Goal: Find specific page/section: Find specific page/section

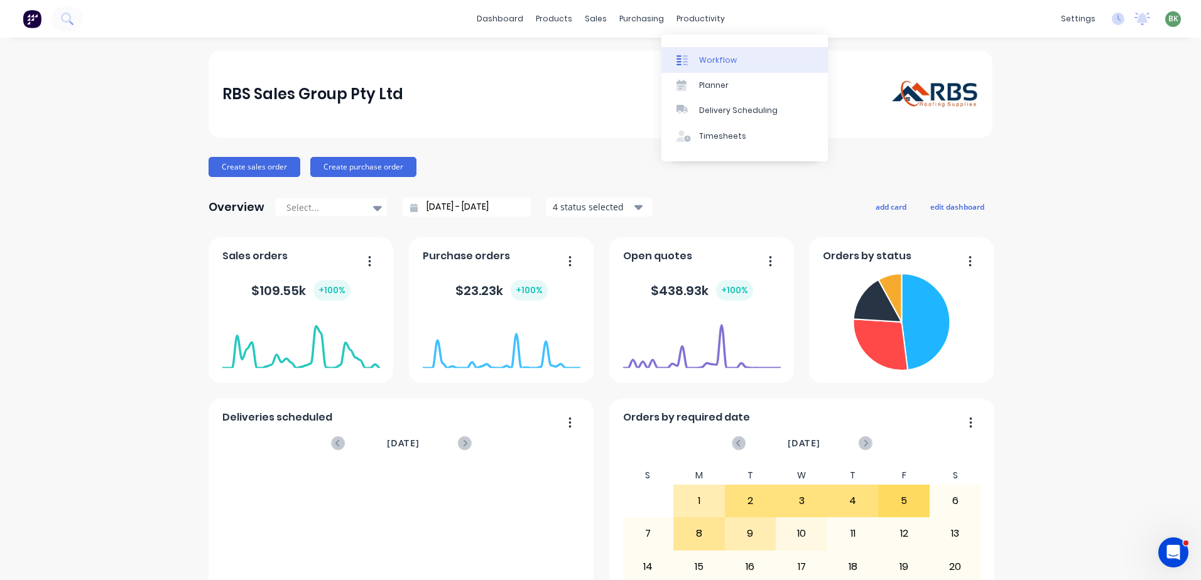
click at [718, 60] on div "Workflow" at bounding box center [718, 60] width 38 height 11
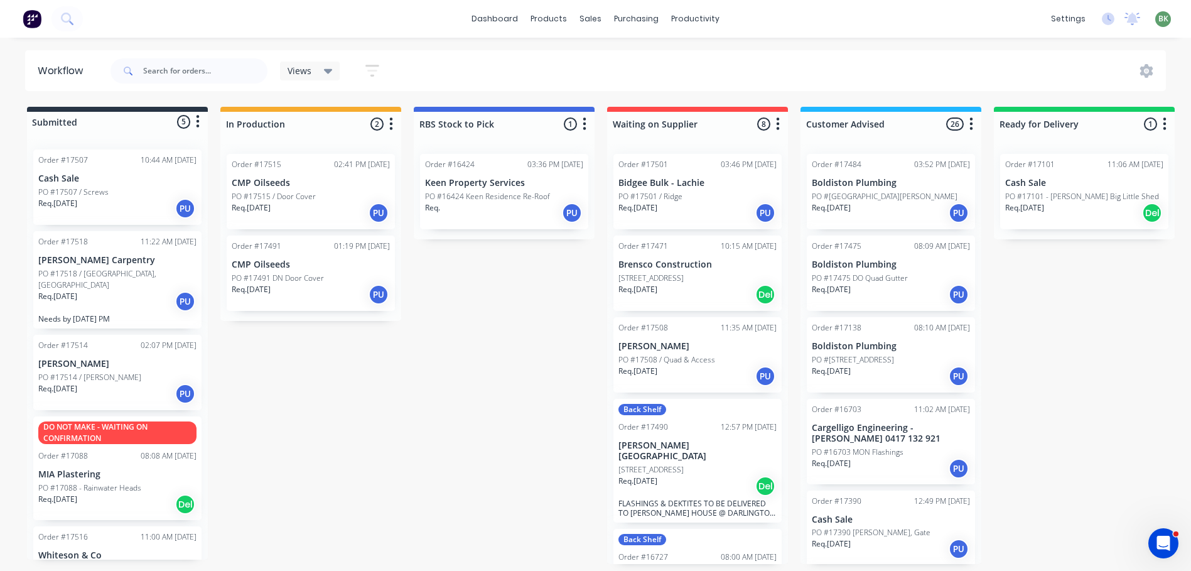
scroll to position [3, 0]
click at [99, 201] on div "Req. 05/09/25 PU" at bounding box center [117, 208] width 158 height 21
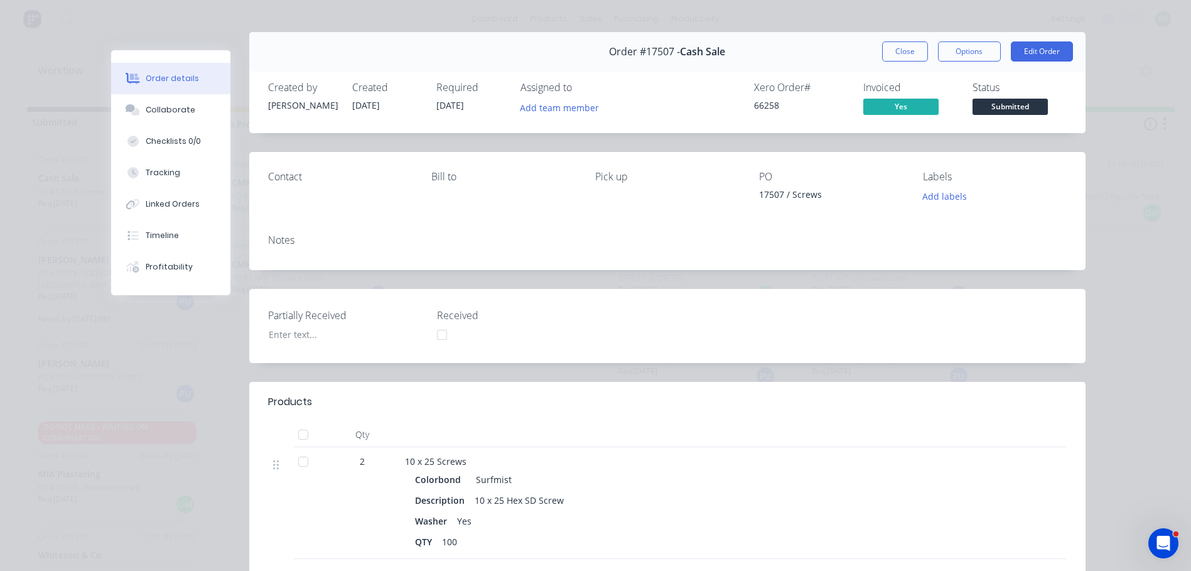
scroll to position [0, 0]
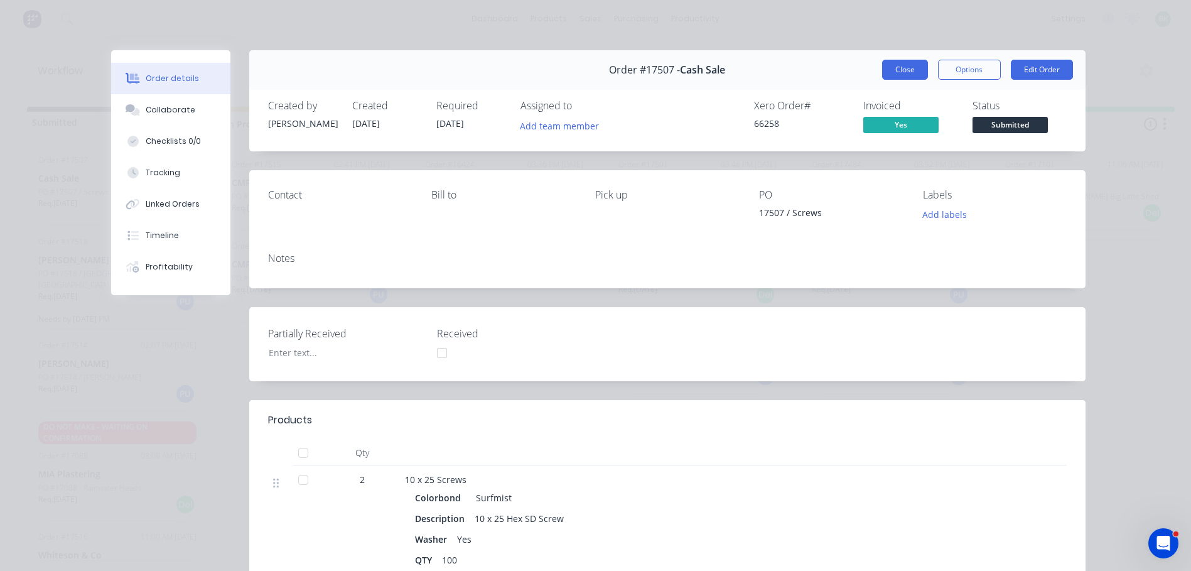
click at [900, 72] on button "Close" at bounding box center [905, 70] width 46 height 20
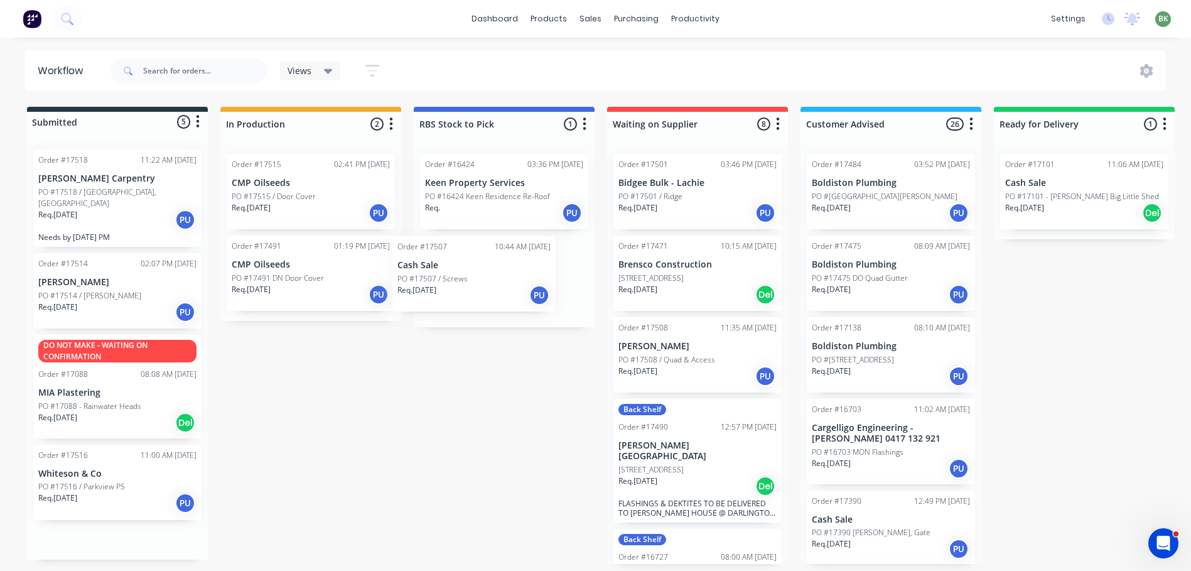
drag, startPoint x: 146, startPoint y: 211, endPoint x: 480, endPoint y: 283, distance: 341.9
click at [480, 283] on div "Submitted 5 Status colour #273444 hex #273444 Save Cancel Summaries Total order…" at bounding box center [765, 335] width 1548 height 457
click at [96, 209] on div "Req. 10/09/25 PU" at bounding box center [117, 219] width 158 height 21
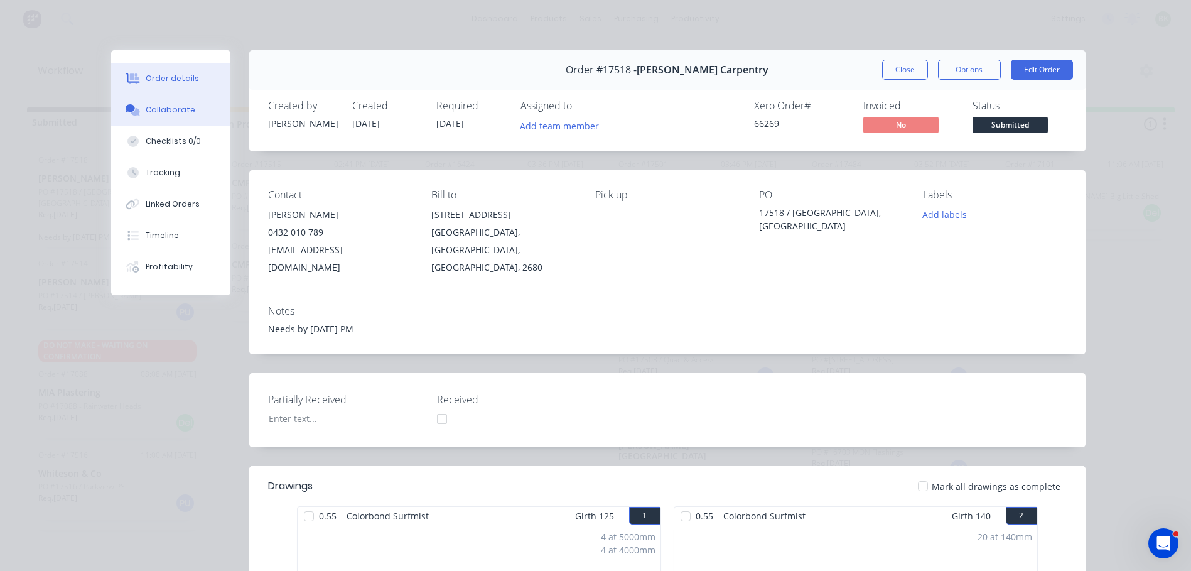
click at [171, 116] on button "Collaborate" at bounding box center [170, 109] width 119 height 31
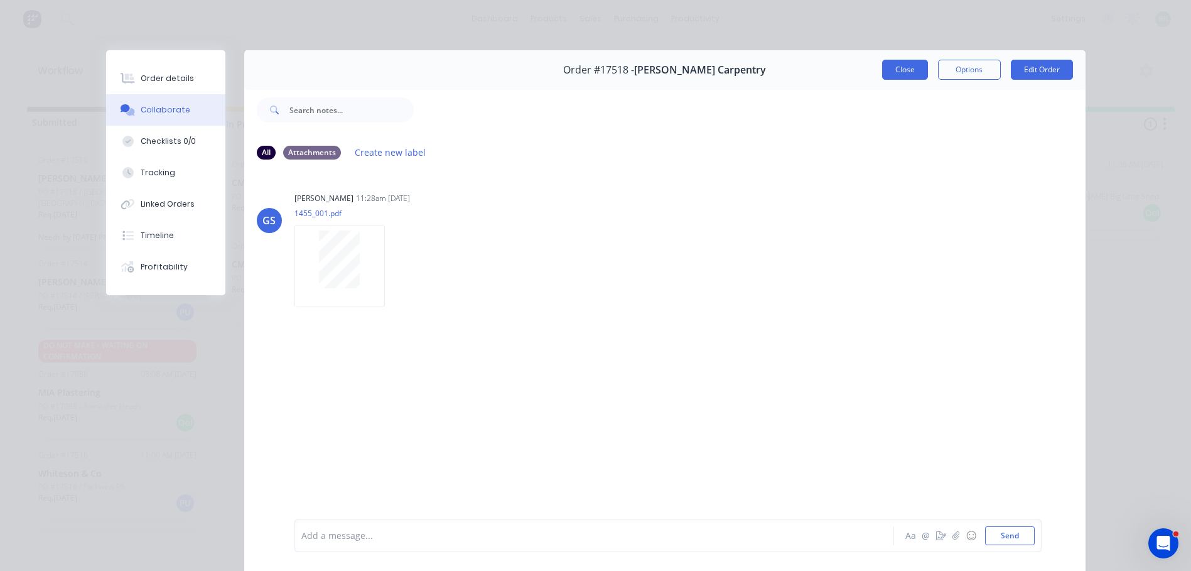
click at [897, 70] on button "Close" at bounding box center [905, 70] width 46 height 20
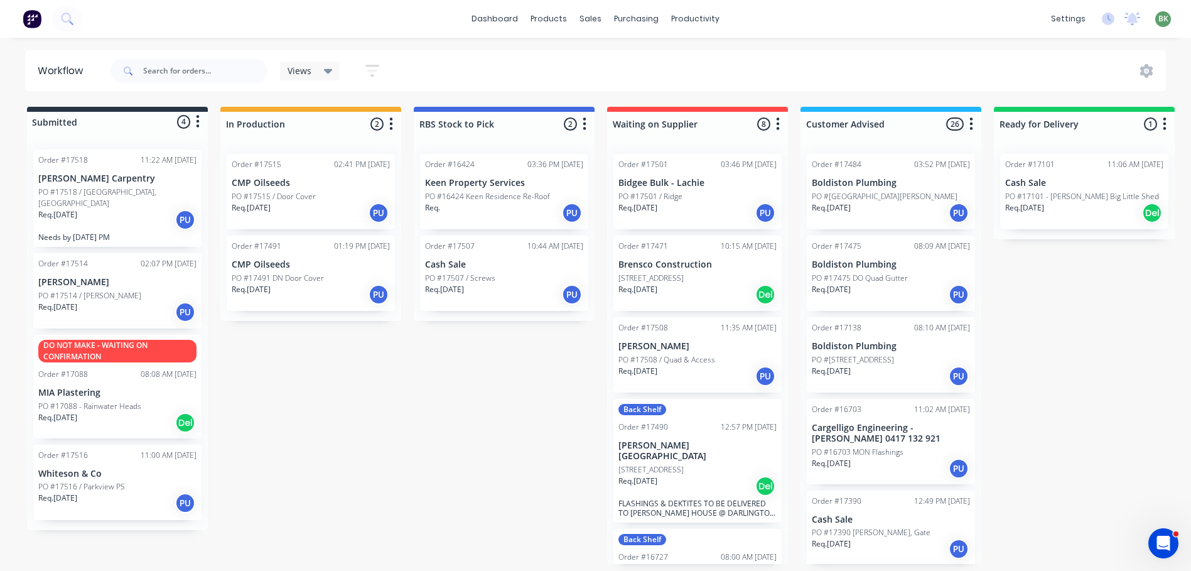
click at [99, 481] on p "PO #17516 / Parkview PS" at bounding box center [81, 486] width 87 height 11
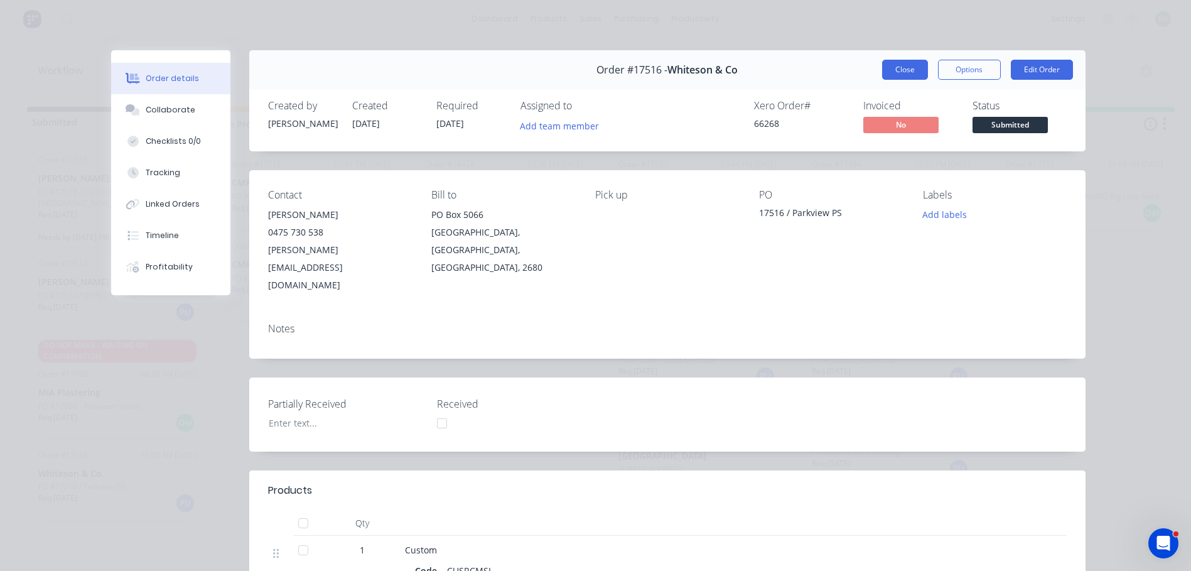
click at [904, 72] on button "Close" at bounding box center [905, 70] width 46 height 20
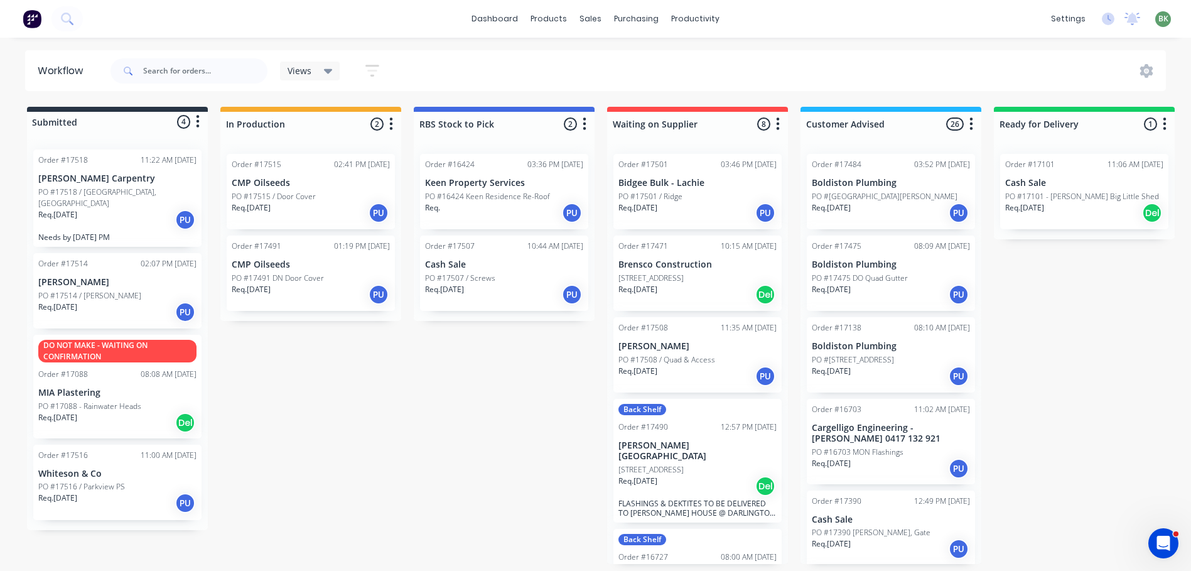
click at [97, 290] on p "PO #17514 / [PERSON_NAME]" at bounding box center [89, 295] width 103 height 11
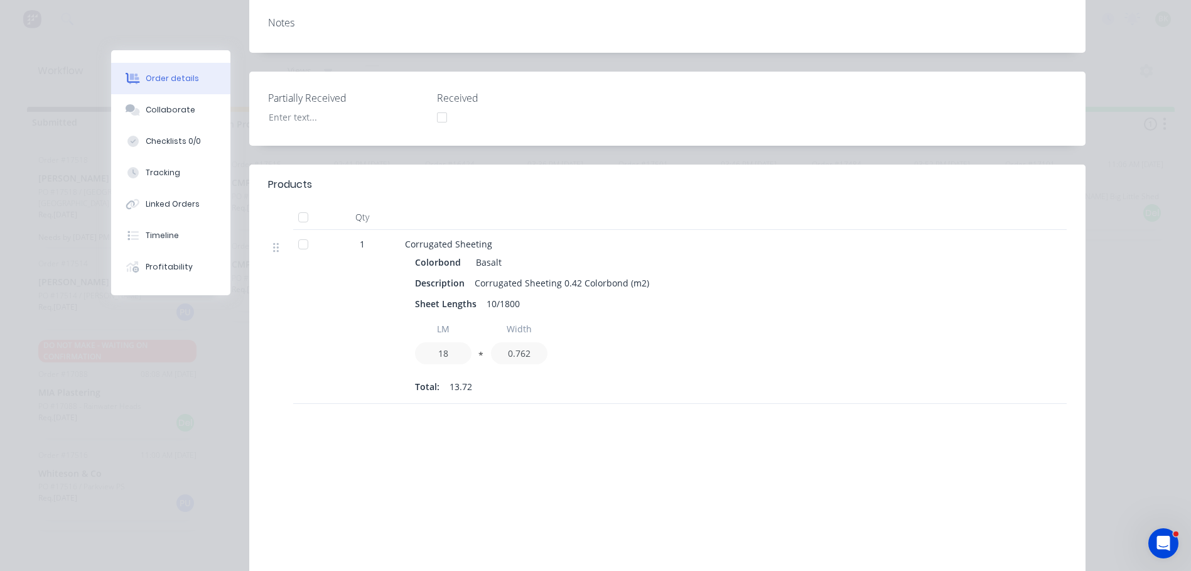
scroll to position [314, 0]
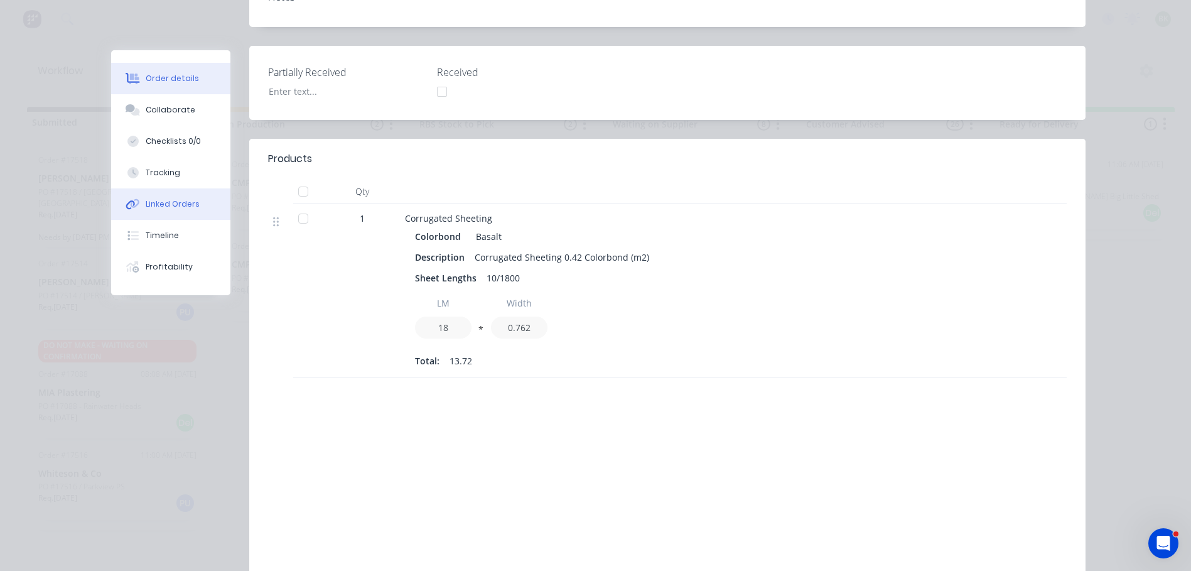
click at [164, 204] on div "Linked Orders" at bounding box center [173, 203] width 54 height 11
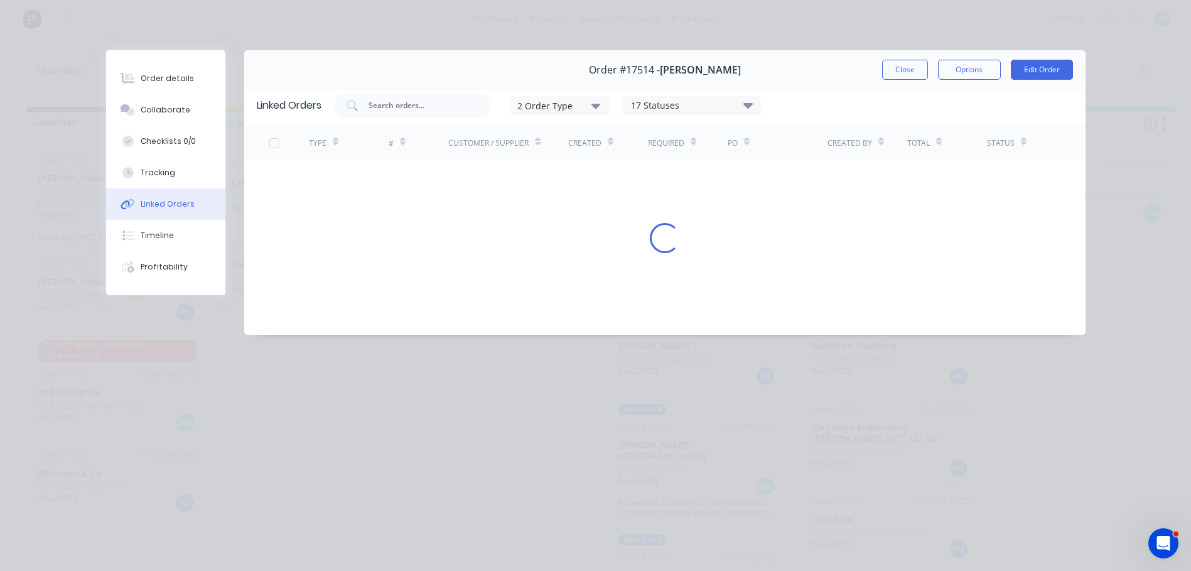
scroll to position [0, 0]
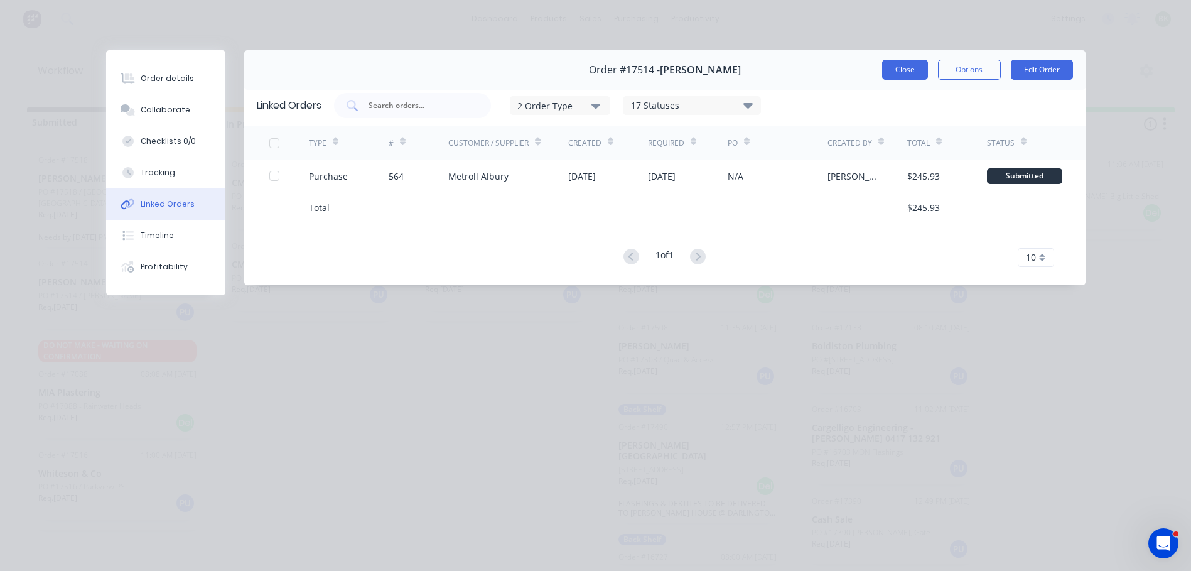
click at [912, 72] on button "Close" at bounding box center [905, 70] width 46 height 20
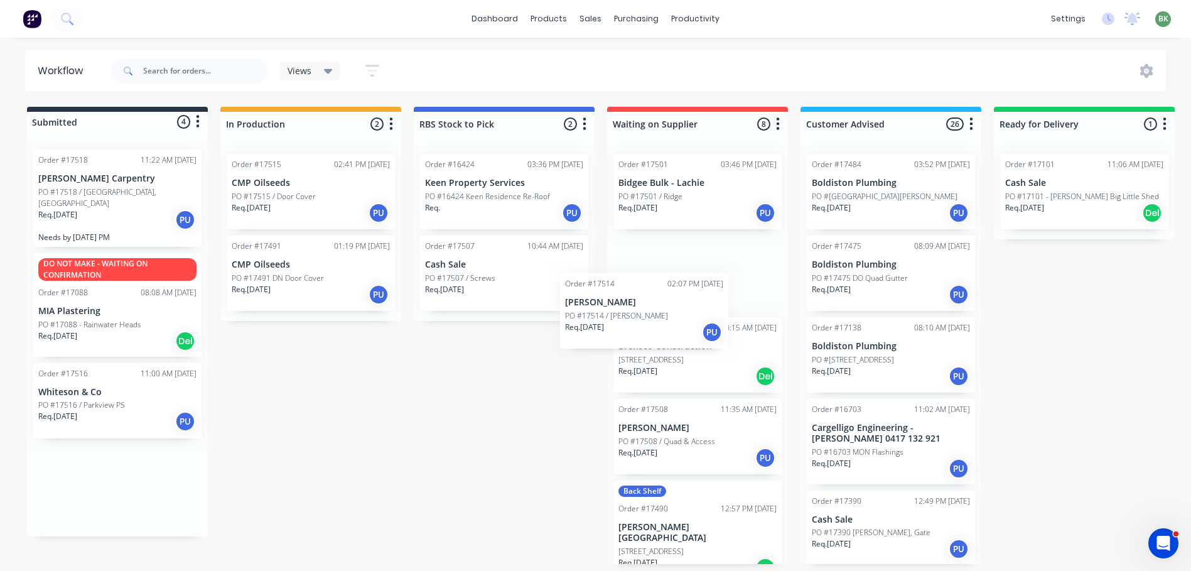
drag, startPoint x: 133, startPoint y: 285, endPoint x: 629, endPoint y: 317, distance: 497.2
click at [629, 317] on div "Submitted 4 Status colour #273444 hex #273444 Save Cancel Summaries Total order…" at bounding box center [765, 335] width 1548 height 457
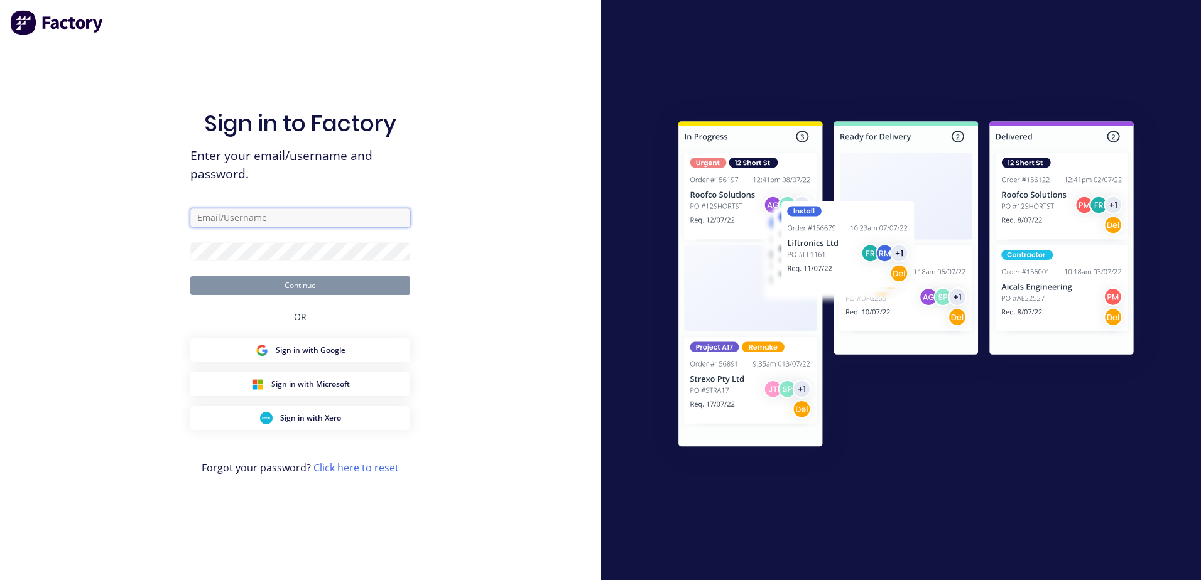
type input "barry@rbsgroup.com.au"
click at [277, 290] on button "Continue" at bounding box center [300, 285] width 220 height 19
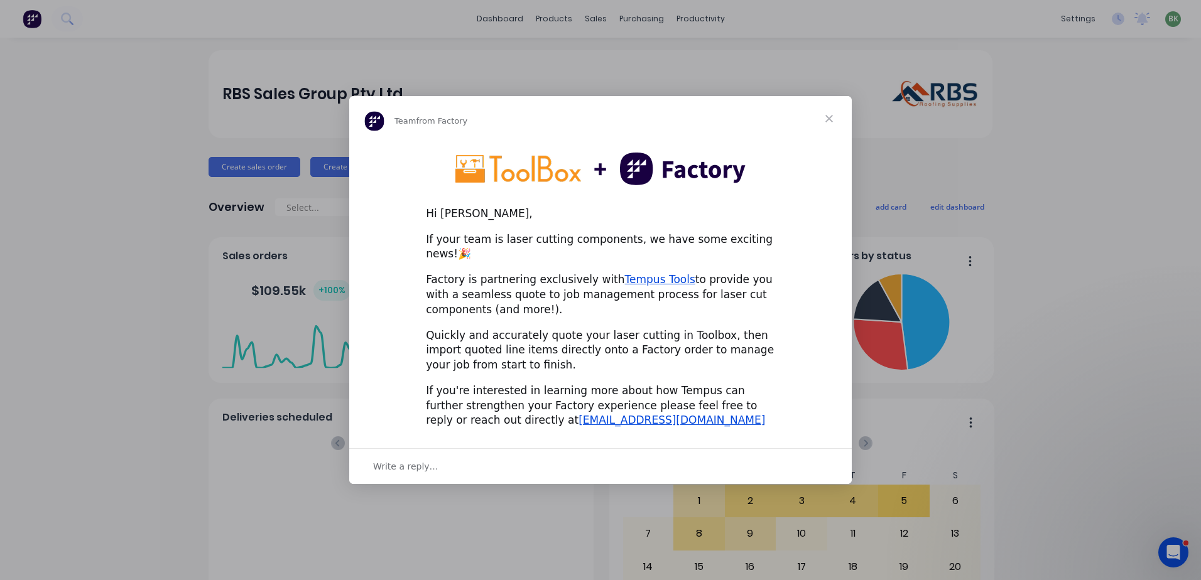
click at [667, 290] on div "Factory is partnering exclusively with Tempus Tools to provide you with a seaml…" at bounding box center [600, 295] width 349 height 45
click at [828, 126] on span "Close" at bounding box center [828, 118] width 45 height 45
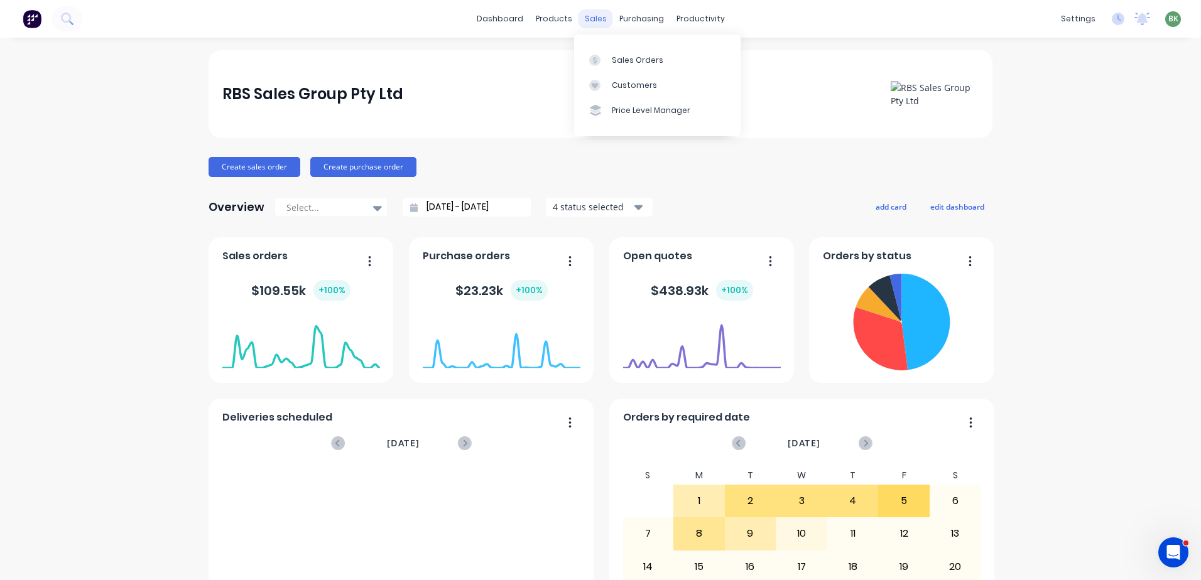
click at [594, 18] on div "sales" at bounding box center [595, 18] width 35 height 19
drag, startPoint x: 638, startPoint y: 67, endPoint x: 627, endPoint y: 67, distance: 10.7
click at [636, 67] on link "Sales Orders" at bounding box center [657, 59] width 166 height 25
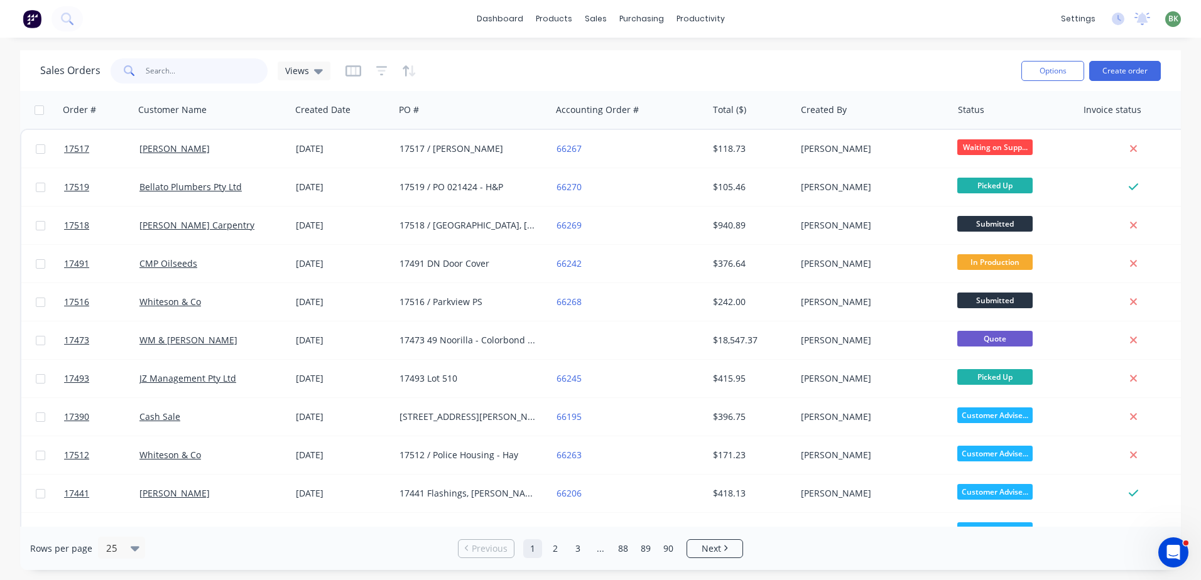
click at [175, 67] on input "text" at bounding box center [207, 70] width 122 height 25
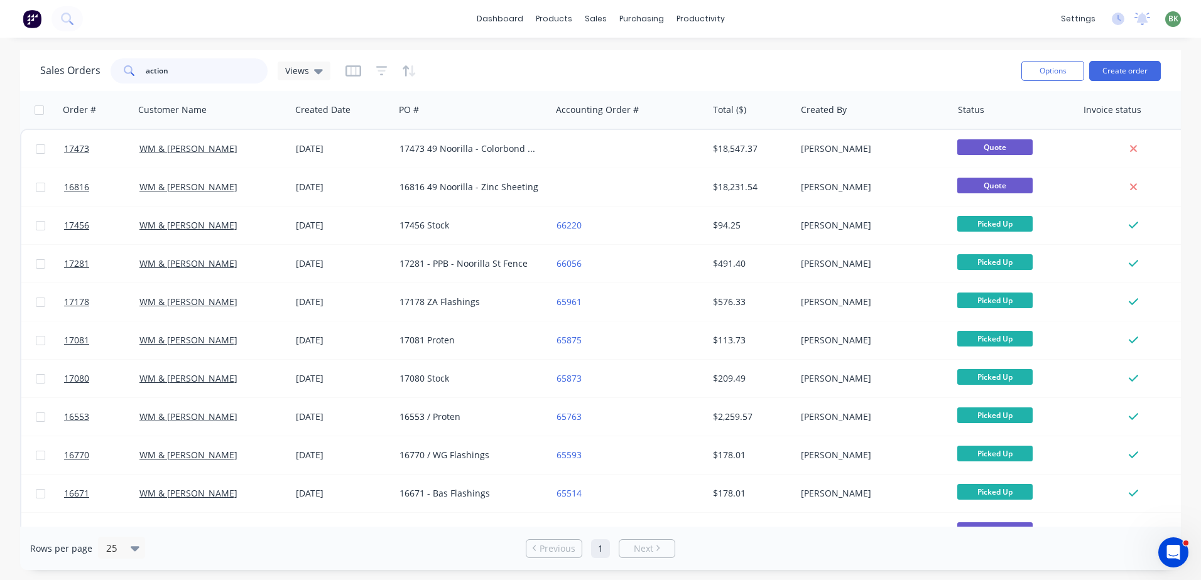
type input "action"
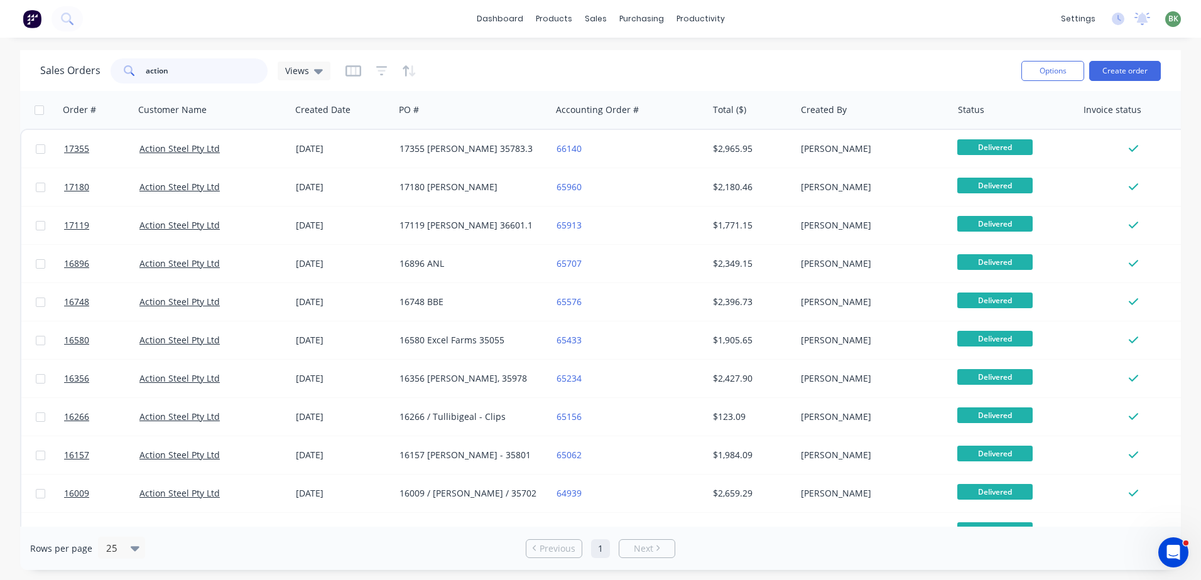
drag, startPoint x: 197, startPoint y: 82, endPoint x: 63, endPoint y: 75, distance: 134.0
click at [100, 75] on div "Sales Orders action Views" at bounding box center [185, 70] width 290 height 25
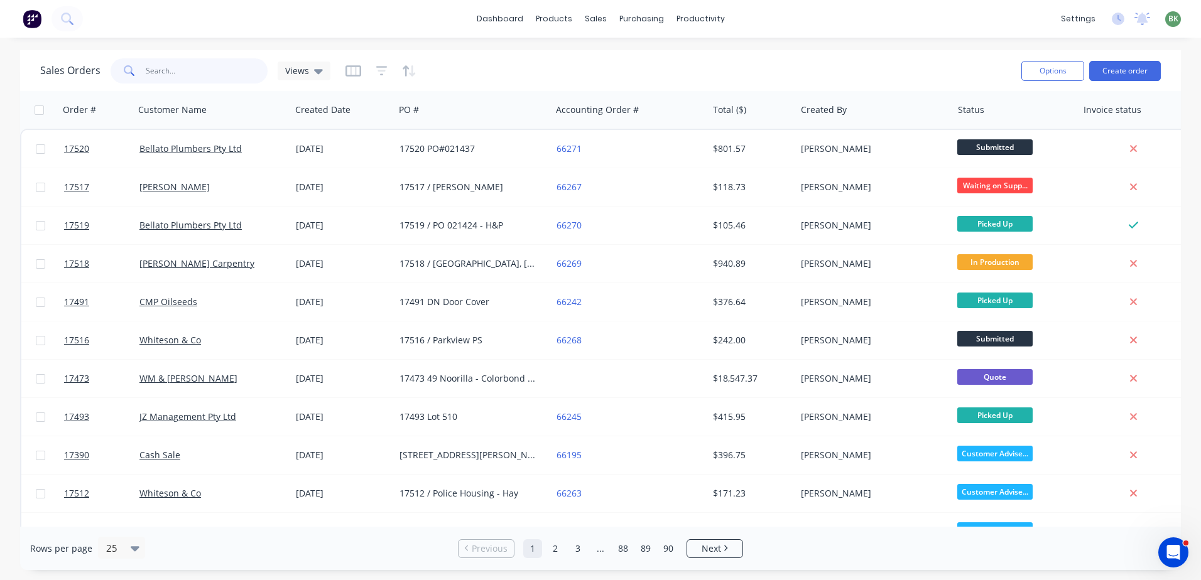
click at [156, 72] on input "text" at bounding box center [207, 70] width 122 height 25
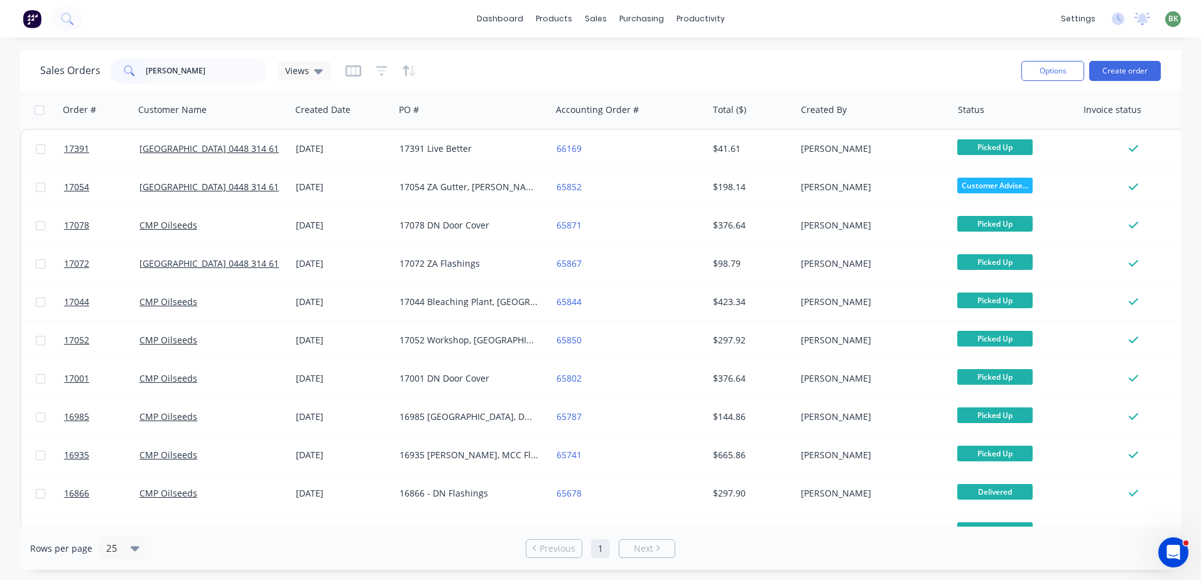
click at [143, 68] on span at bounding box center [128, 70] width 35 height 25
click at [176, 71] on input "mason" at bounding box center [207, 70] width 122 height 25
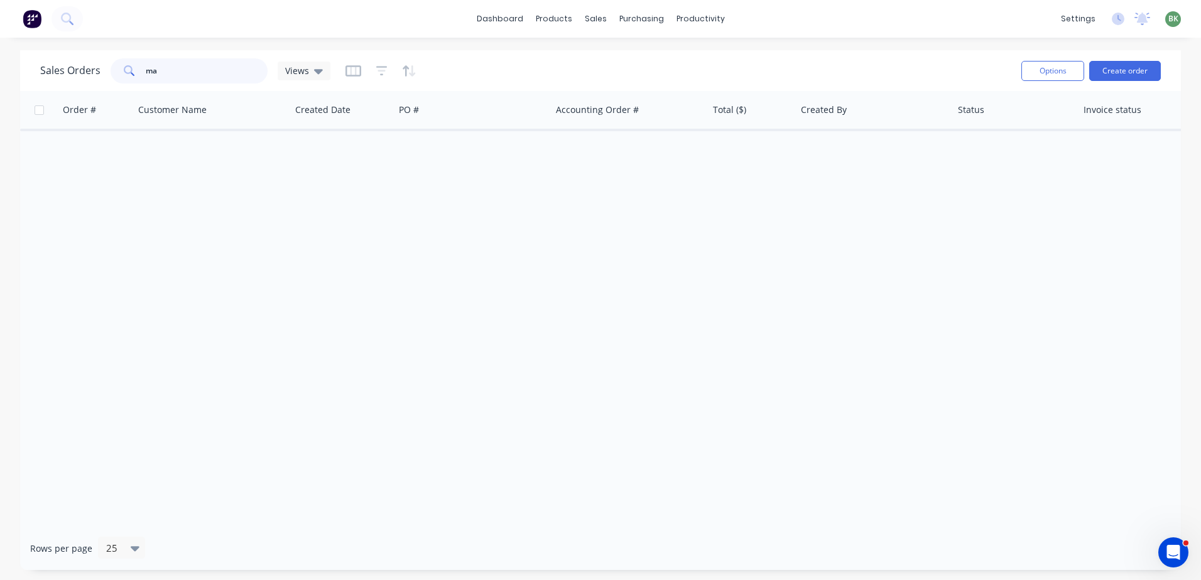
type input "m"
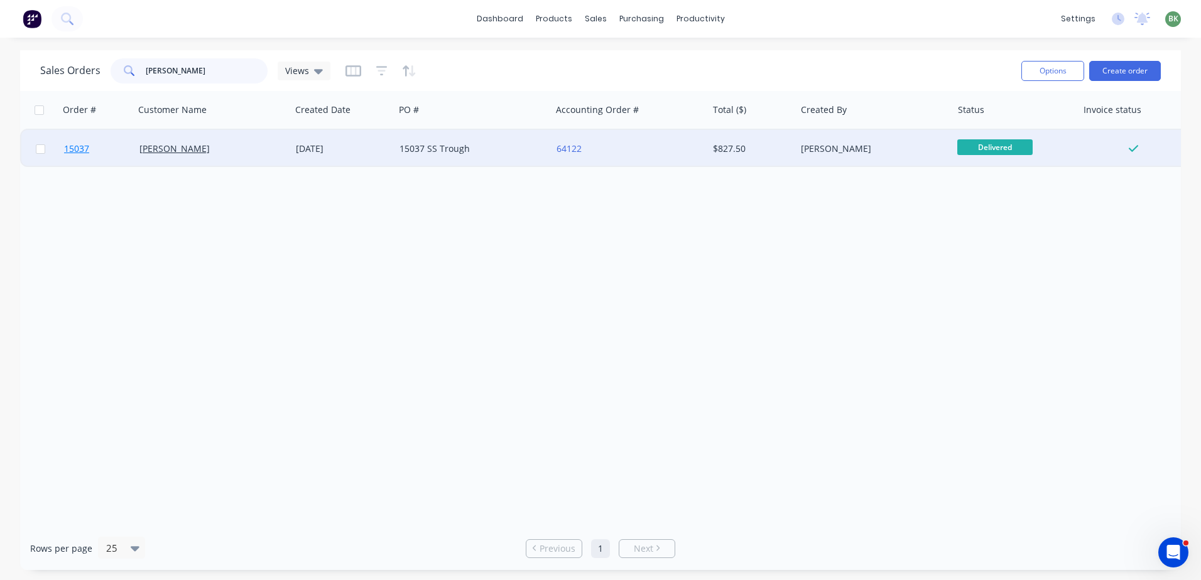
type input "craig mason"
click at [73, 151] on span "15037" at bounding box center [76, 149] width 25 height 13
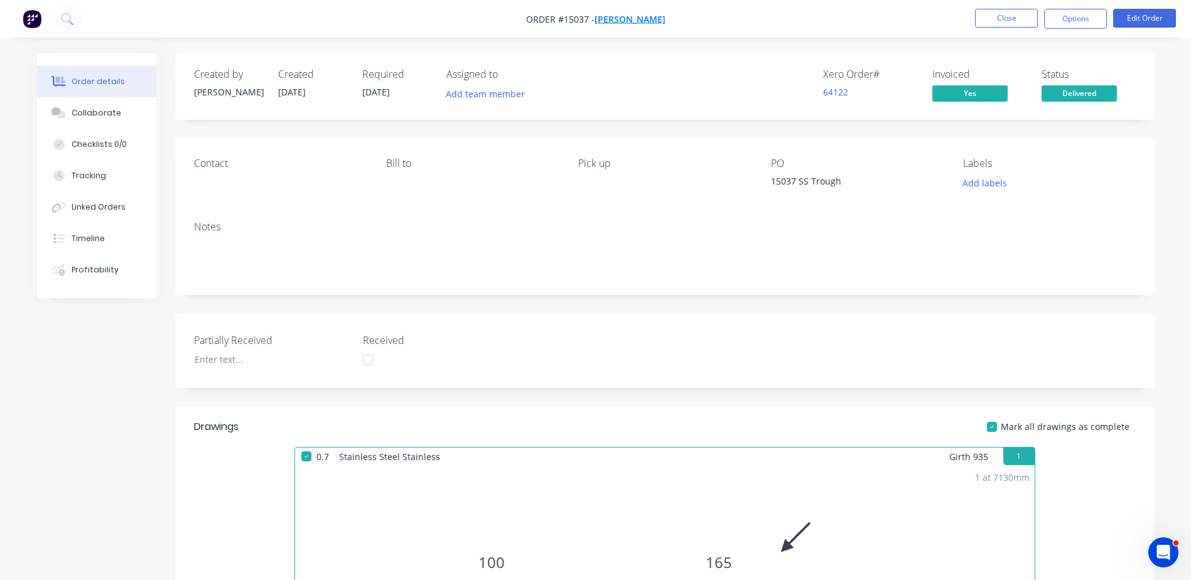
click at [629, 16] on span "Craig Mason" at bounding box center [630, 19] width 71 height 12
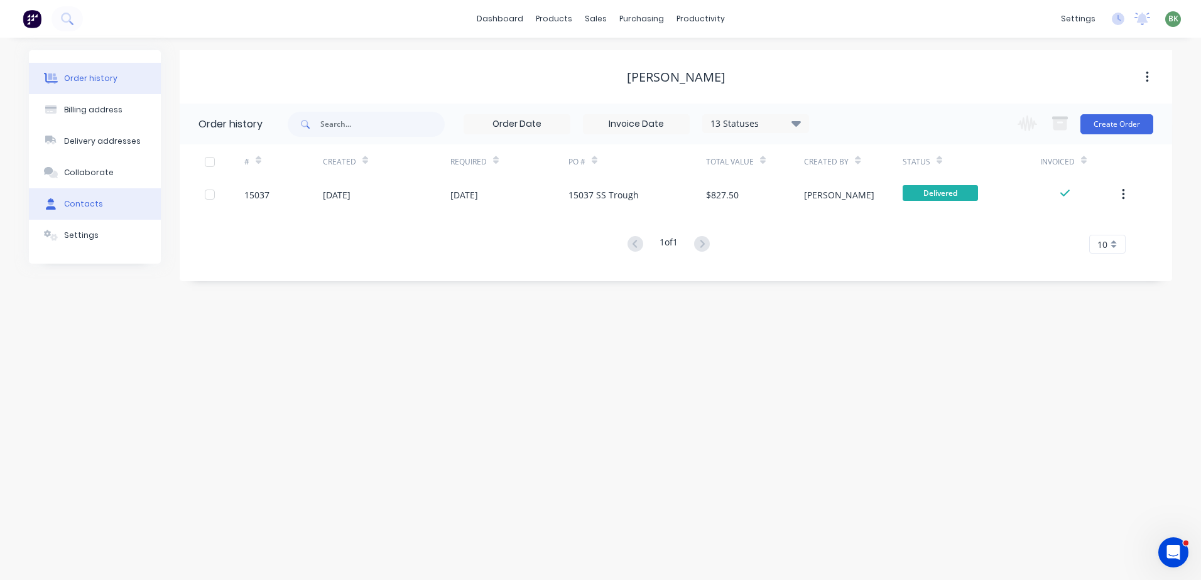
click at [82, 210] on button "Contacts" at bounding box center [95, 203] width 132 height 31
select select "AU"
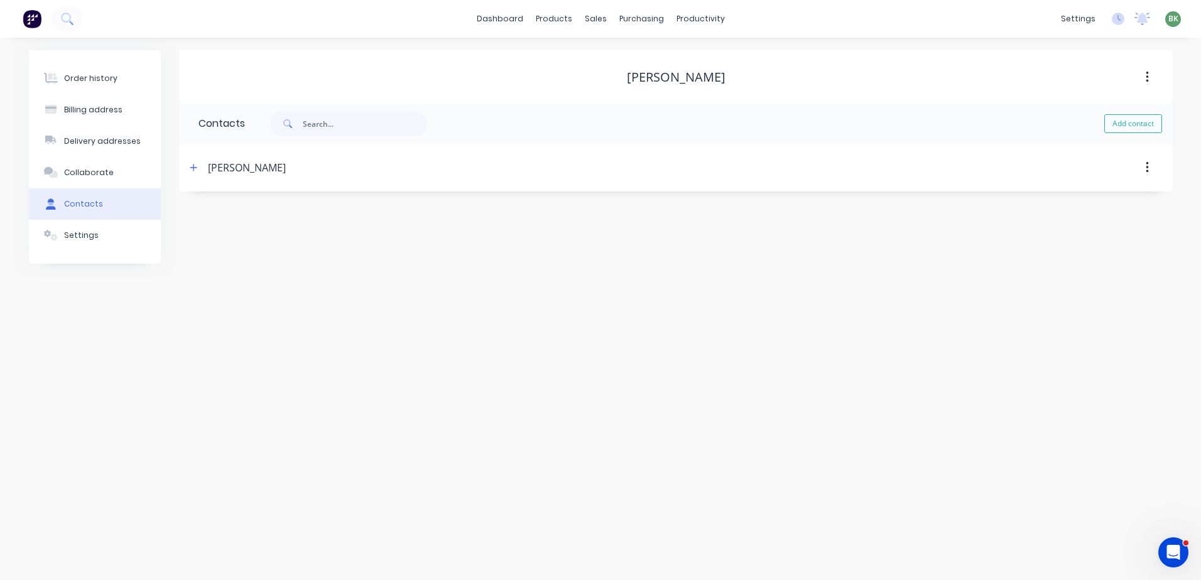
click at [227, 168] on div "Craig Mason" at bounding box center [247, 167] width 78 height 15
click at [194, 167] on icon "button" at bounding box center [194, 167] width 8 height 9
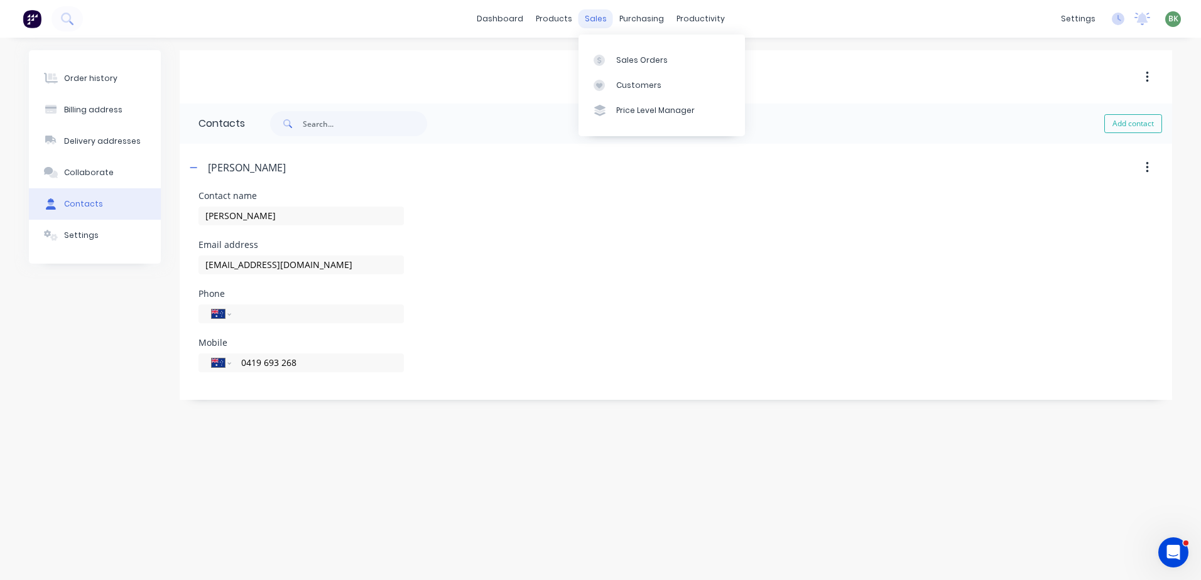
click at [595, 18] on div "sales" at bounding box center [595, 18] width 35 height 19
click at [627, 58] on div "Sales Orders" at bounding box center [642, 60] width 52 height 11
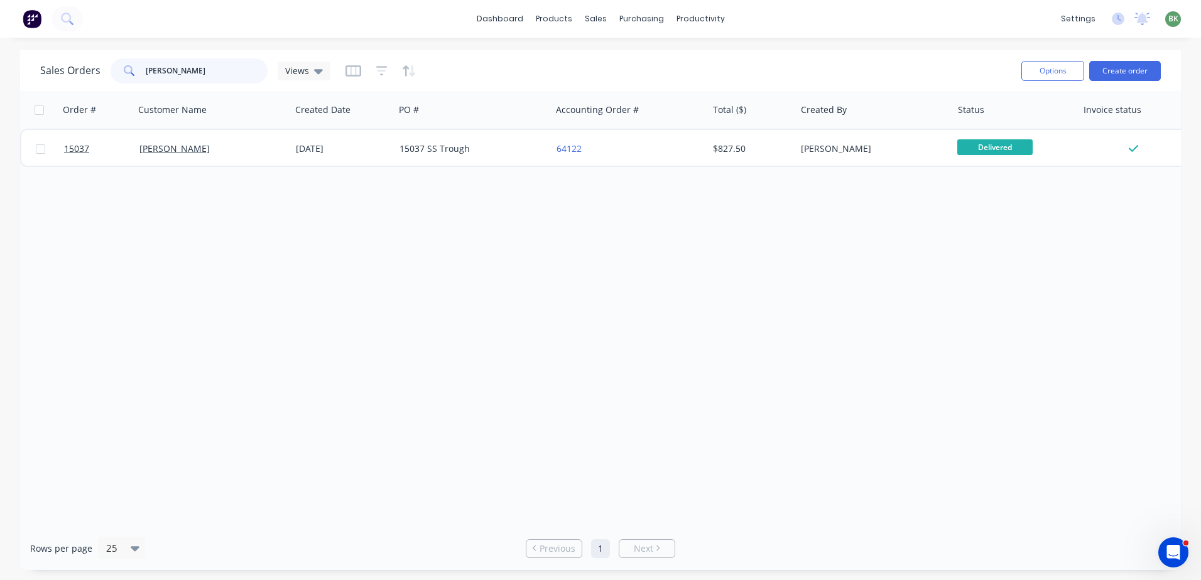
drag, startPoint x: 137, startPoint y: 67, endPoint x: 89, endPoint y: 67, distance: 47.7
click at [90, 67] on div "Sales Orders craig mason Views" at bounding box center [185, 70] width 290 height 25
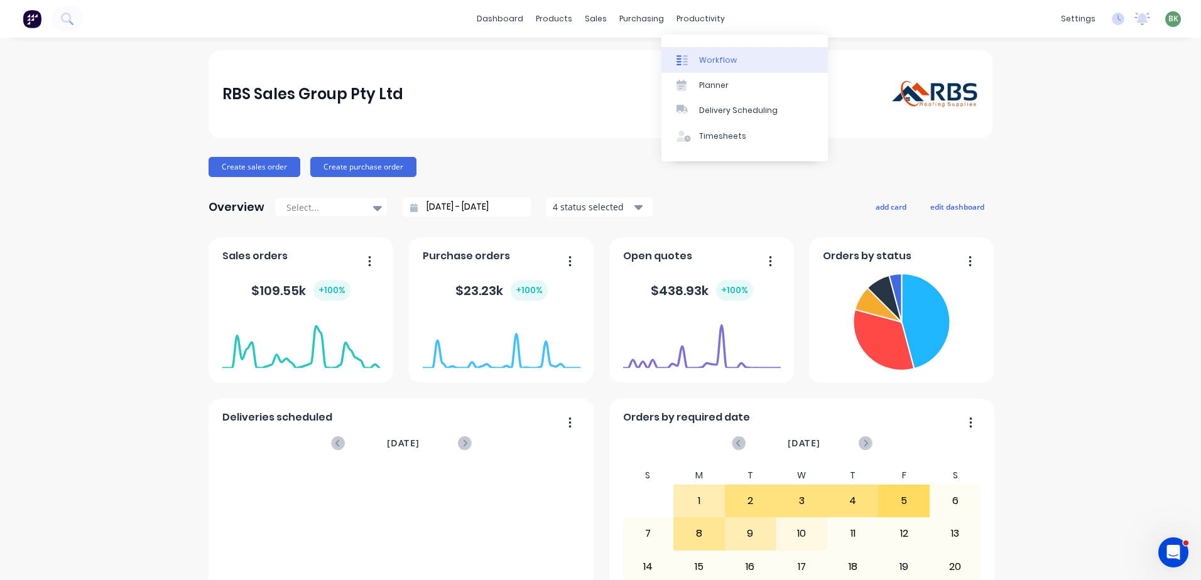
click at [717, 64] on div "Workflow" at bounding box center [718, 60] width 38 height 11
